Goal: Information Seeking & Learning: Compare options

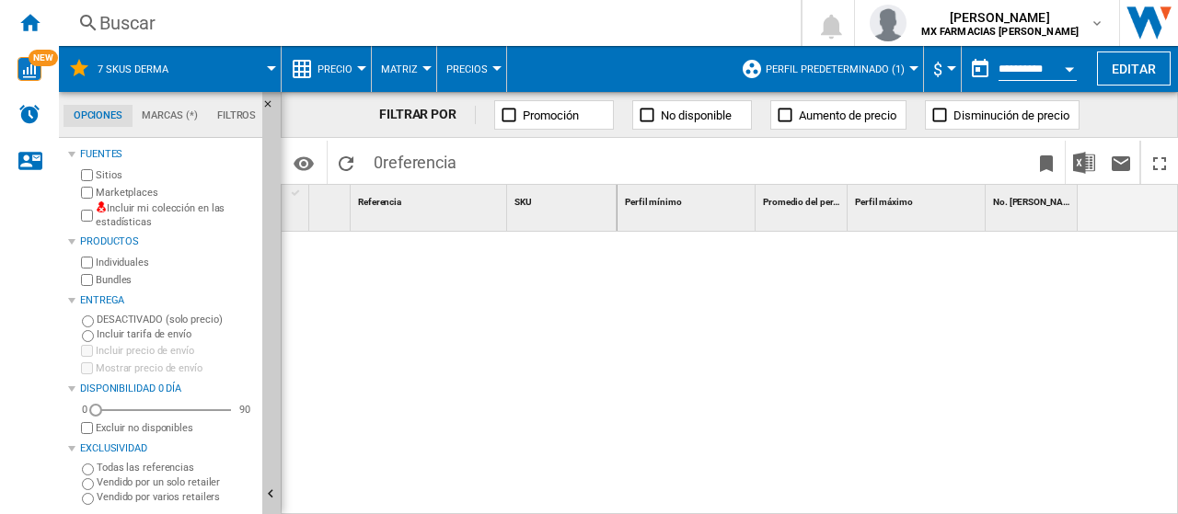
click at [876, 54] on button "Perfil predeterminado (1)" at bounding box center [840, 69] width 148 height 46
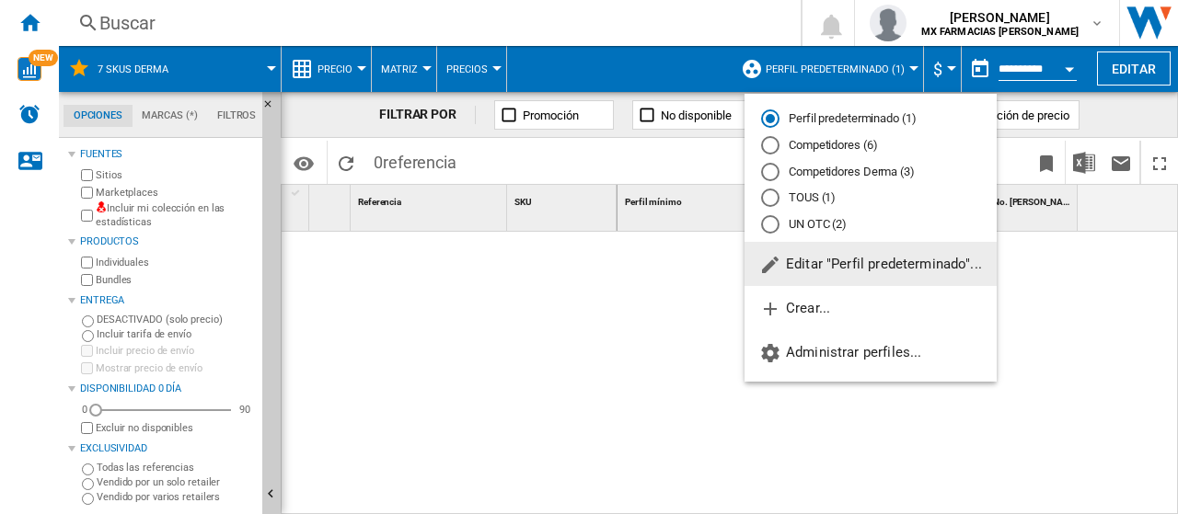
click at [838, 175] on md-radio-button "Competidores Derma (3)" at bounding box center [870, 171] width 219 height 17
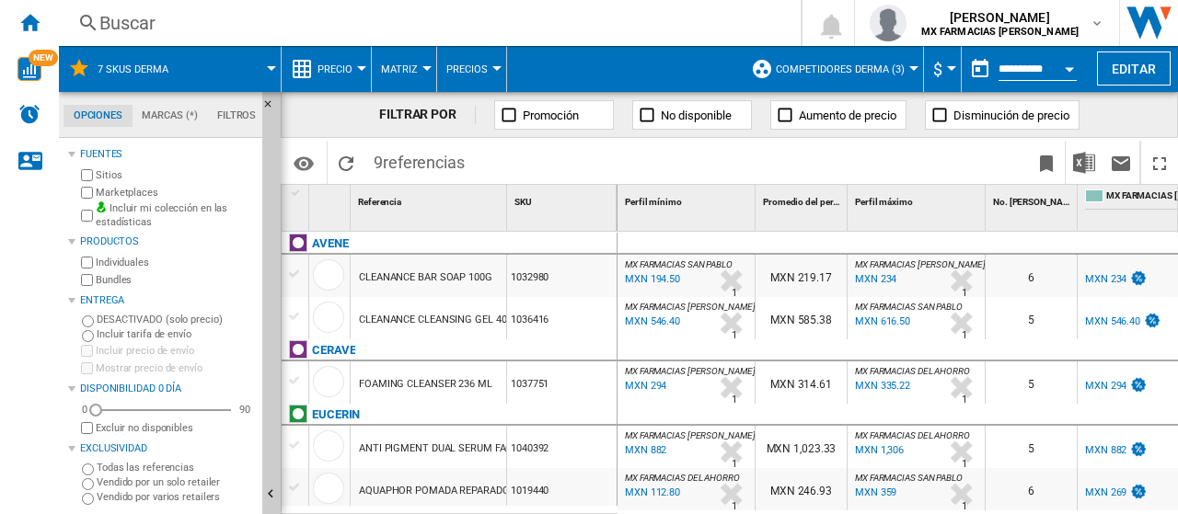
scroll to position [0, 322]
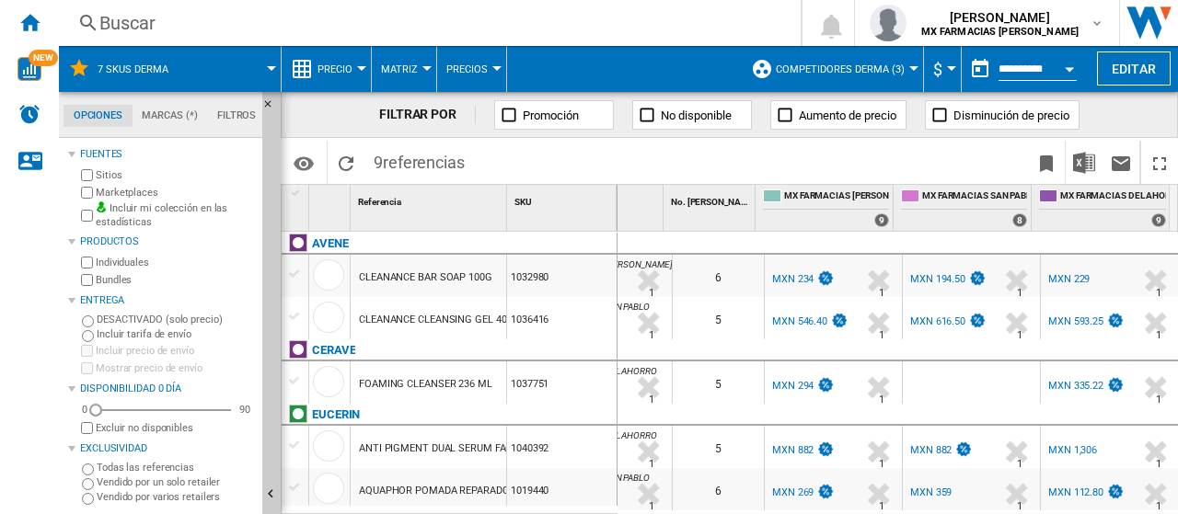
click at [712, 293] on div "6" at bounding box center [718, 276] width 91 height 42
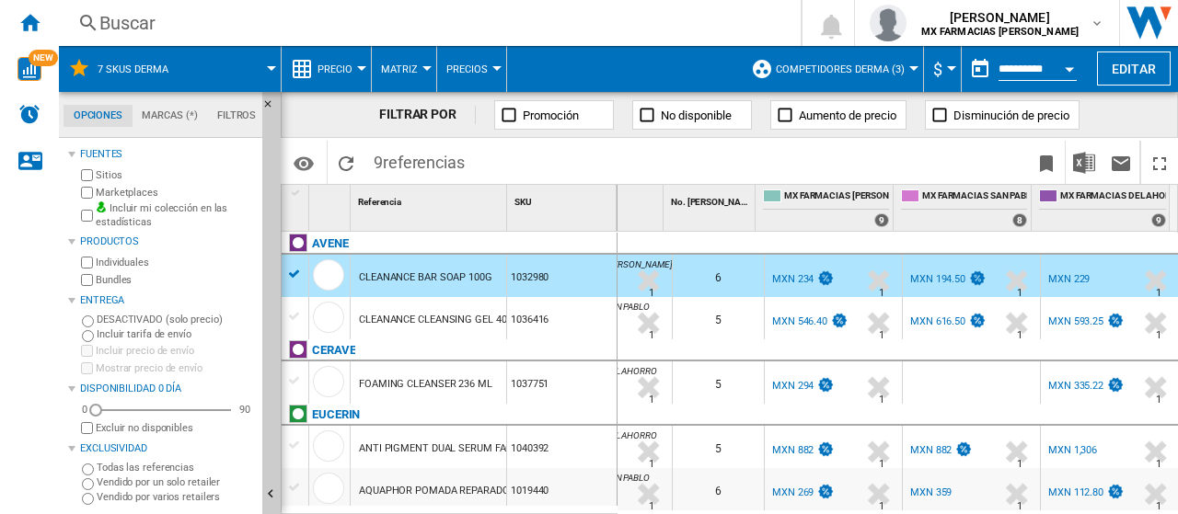
click at [675, 325] on div "5" at bounding box center [718, 318] width 91 height 42
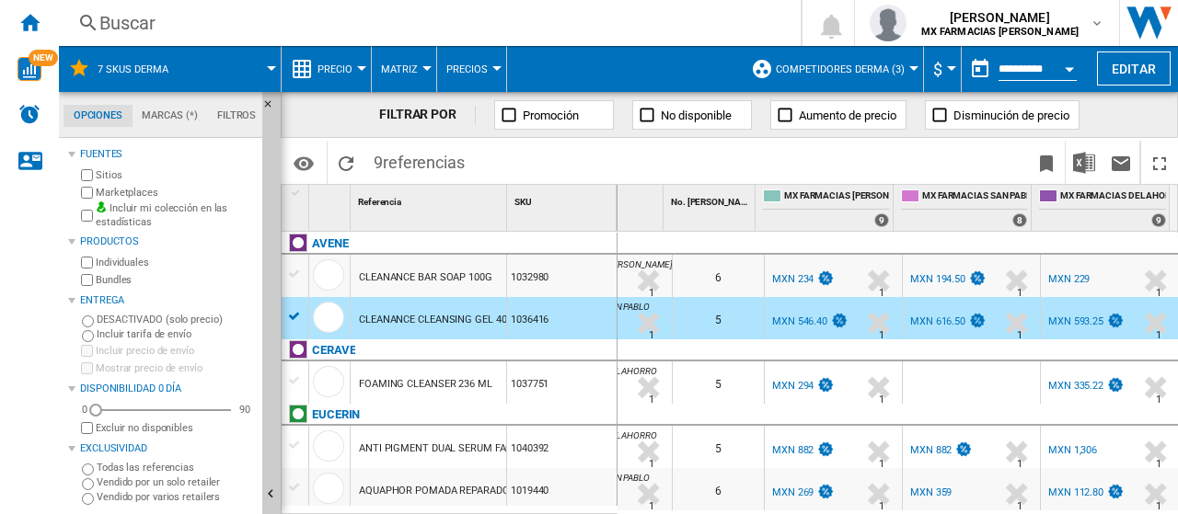
click at [1122, 275] on div "MX FARMACIAS DEL AHORRO -2.1 % MXN 229 % N/A 1 MX FARMACIAS DEL [GEOGRAPHIC_DAT…" at bounding box center [1109, 280] width 131 height 42
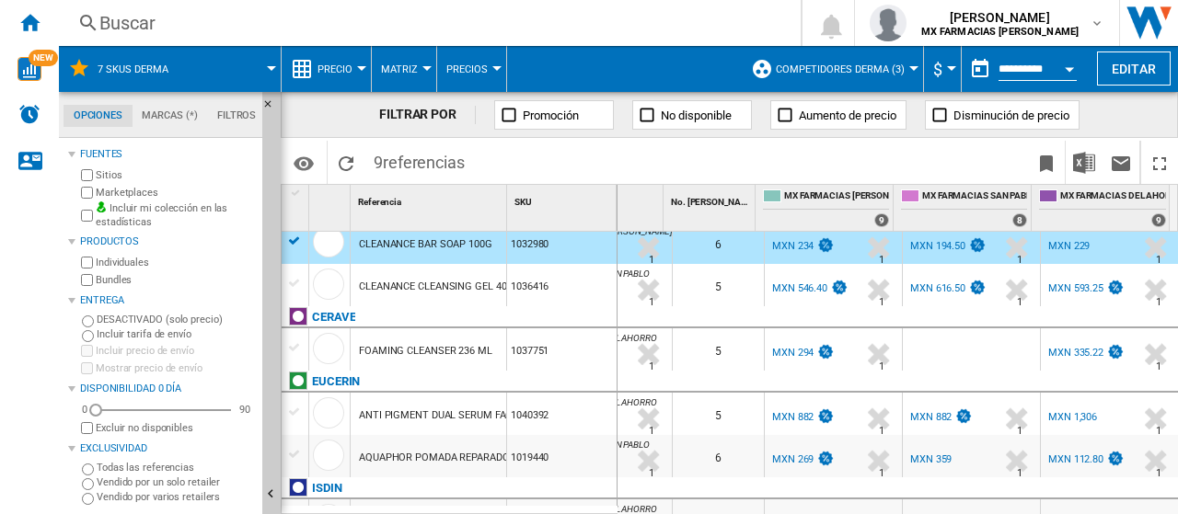
scroll to position [0, 0]
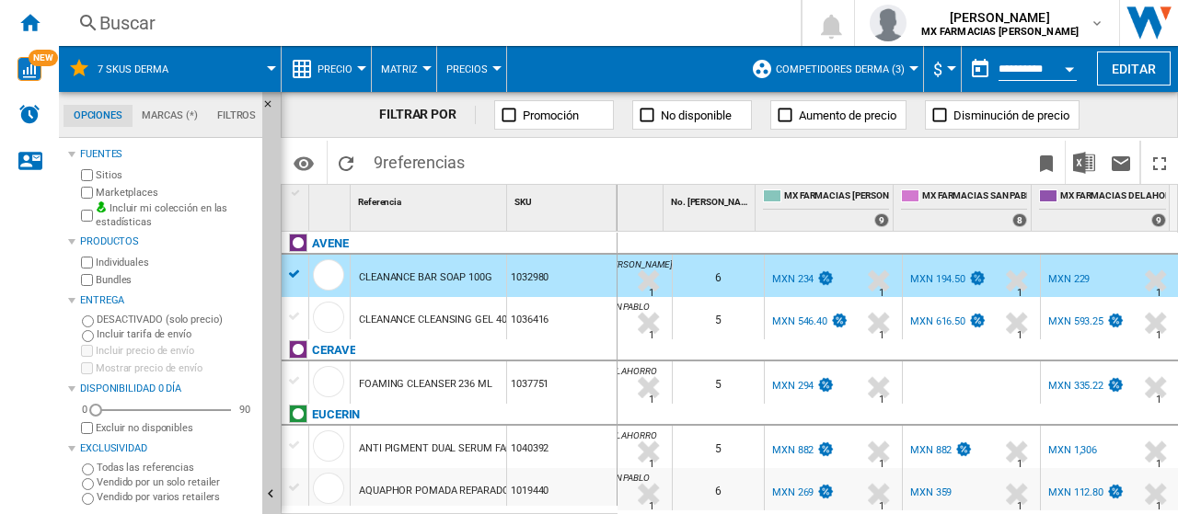
click at [581, 323] on div "1036416" at bounding box center [561, 318] width 109 height 42
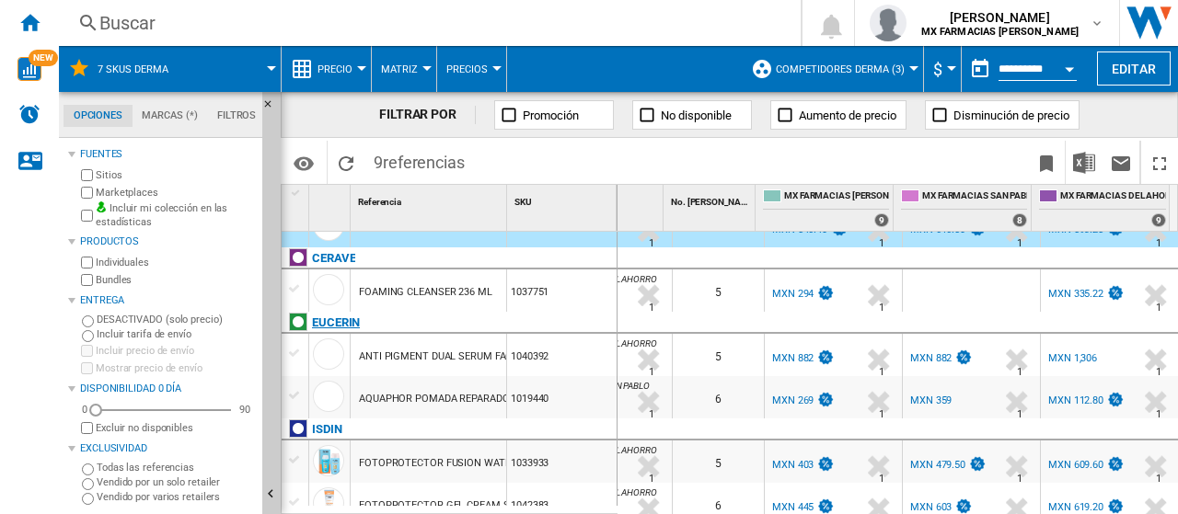
scroll to position [0, 313]
click at [803, 291] on div "MXN 294" at bounding box center [792, 294] width 41 height 12
click at [1062, 292] on div "MXN 335.22" at bounding box center [1075, 294] width 55 height 12
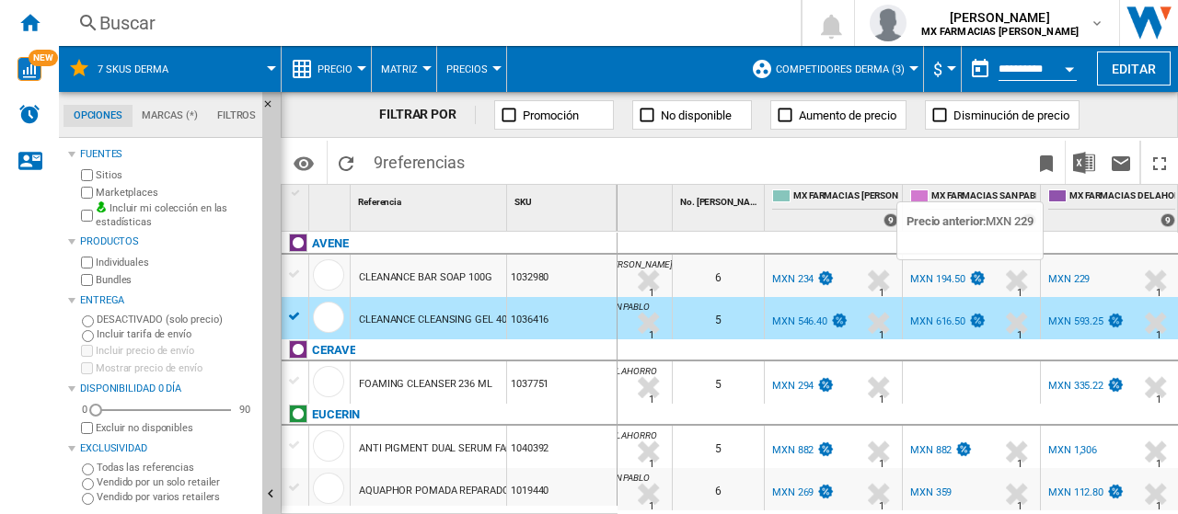
click at [950, 277] on div "MXN 194.50" at bounding box center [937, 279] width 55 height 12
click at [732, 271] on div "6" at bounding box center [718, 276] width 91 height 42
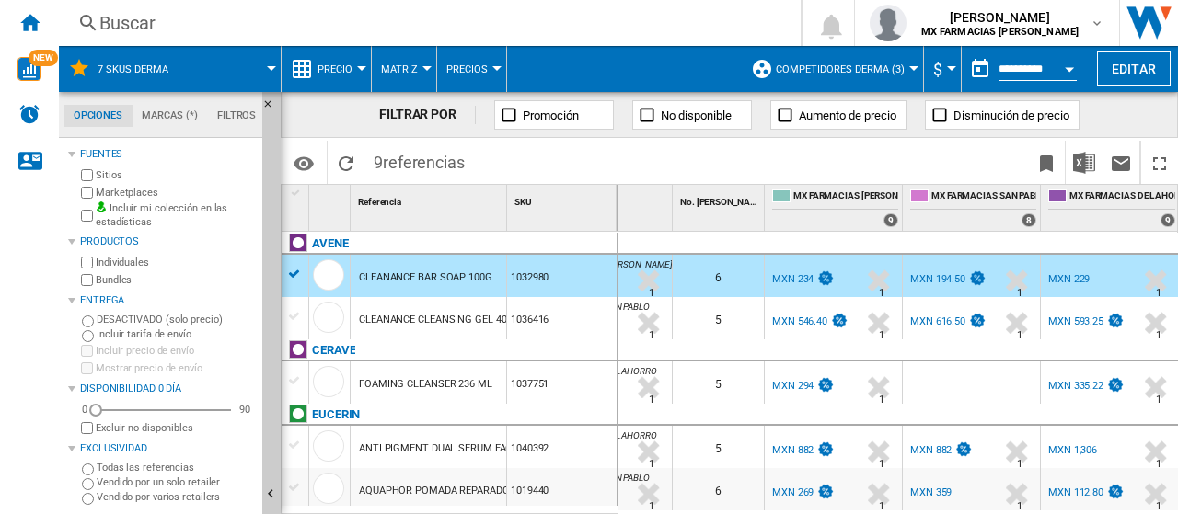
click at [574, 327] on div "1036416" at bounding box center [561, 318] width 109 height 42
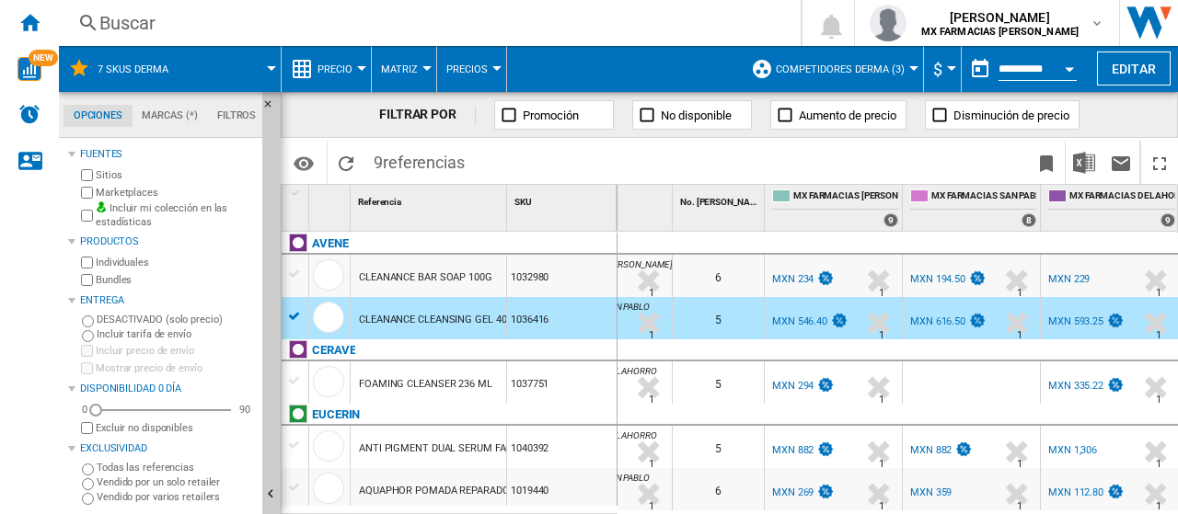
scroll to position [92, 0]
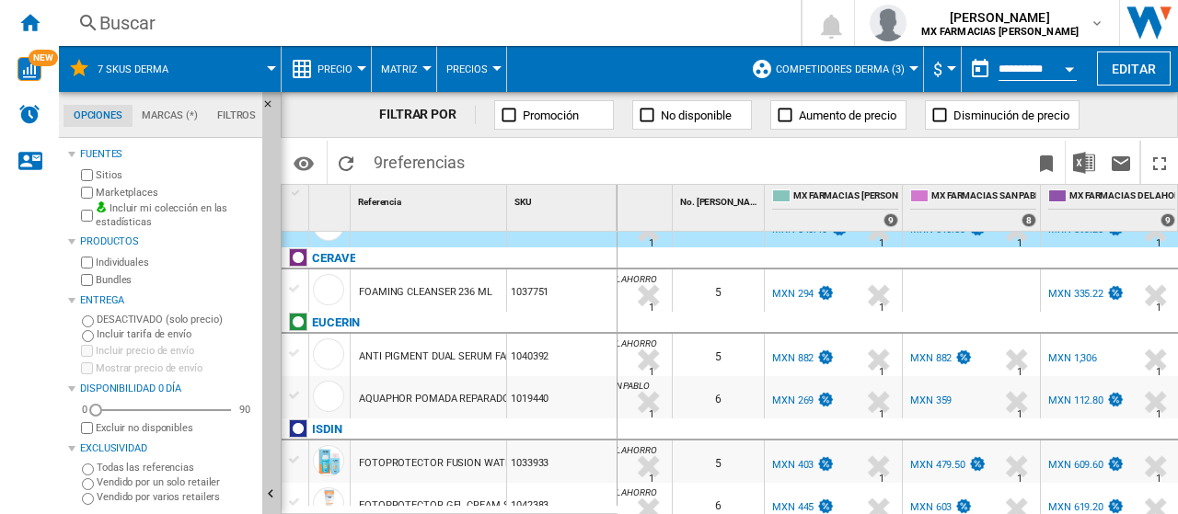
click at [935, 292] on div at bounding box center [971, 291] width 137 height 42
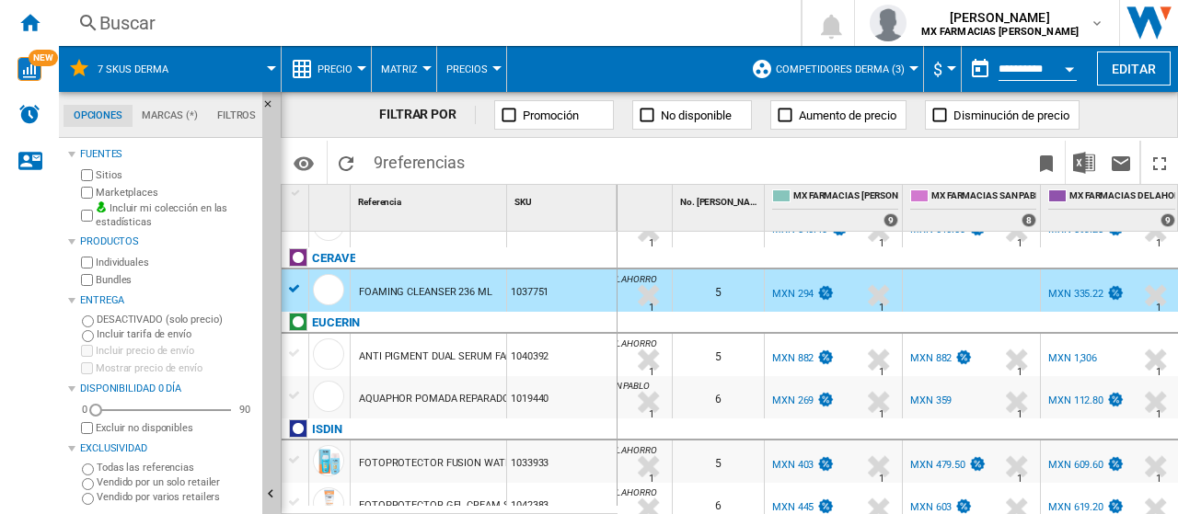
scroll to position [199, 0]
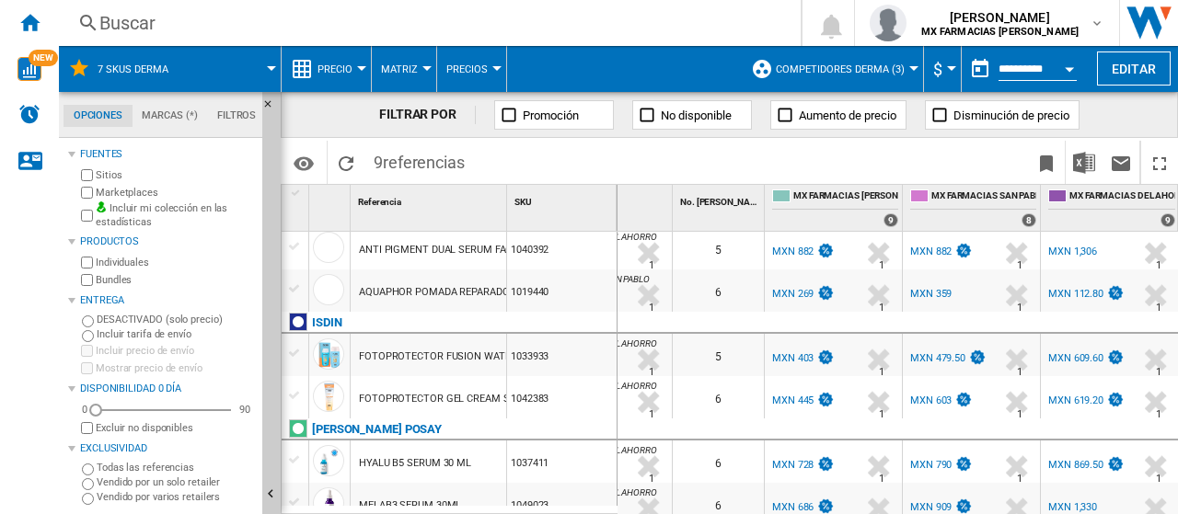
click at [456, 254] on div "ANTI PIGMENT DUAL SERUM FACIAL 30ML" at bounding box center [457, 250] width 196 height 42
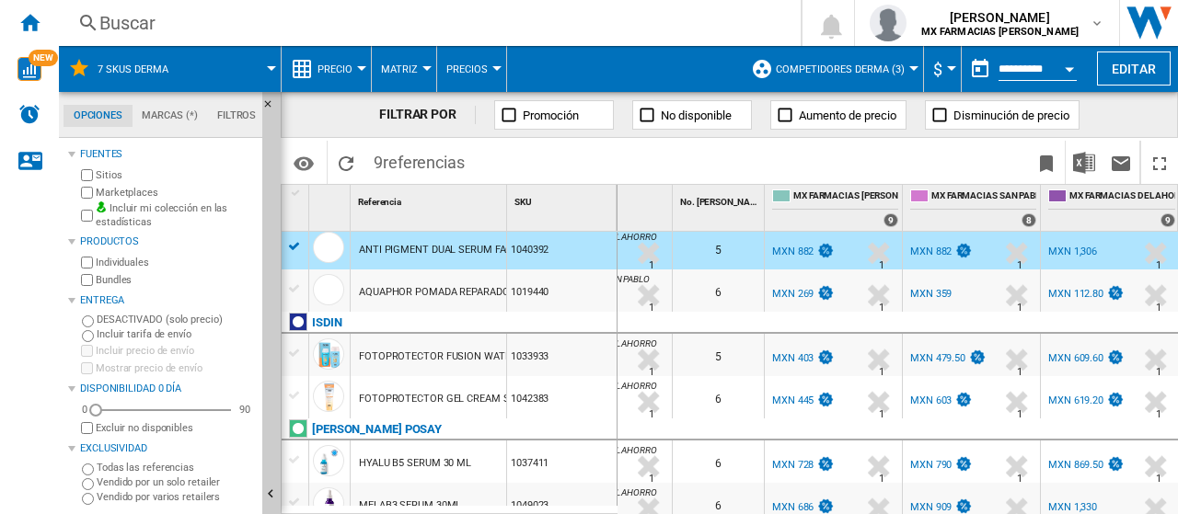
click at [578, 288] on div "1019440" at bounding box center [561, 291] width 109 height 42
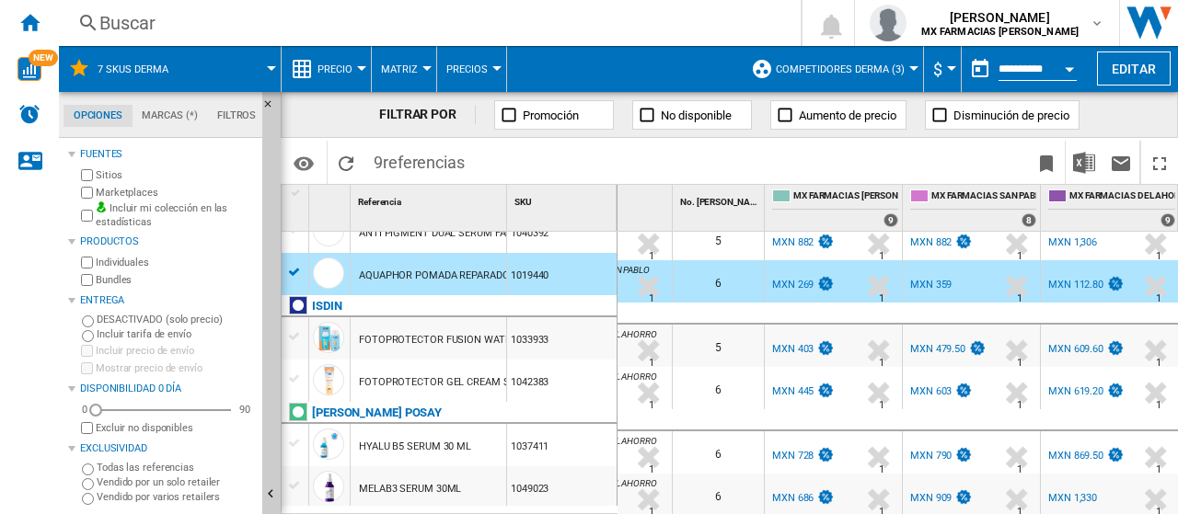
scroll to position [217, 0]
click at [563, 341] on div "1033933" at bounding box center [561, 337] width 109 height 42
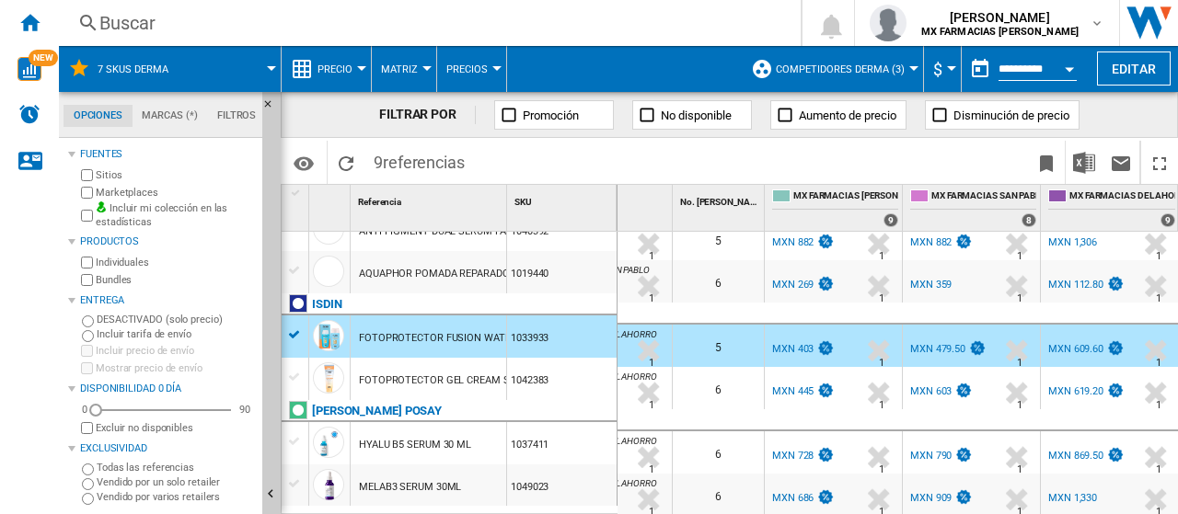
click at [1088, 343] on div "MXN 609.60" at bounding box center [1075, 349] width 55 height 12
click at [697, 376] on div "6" at bounding box center [718, 388] width 91 height 42
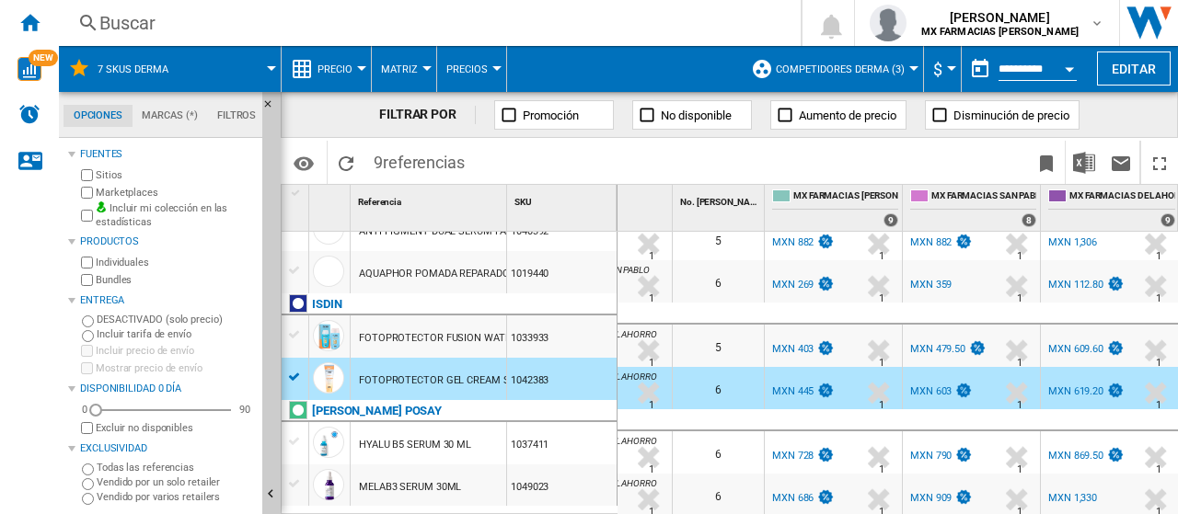
click at [1080, 386] on div "MXN 619.20" at bounding box center [1075, 392] width 55 height 12
click at [534, 443] on div "1037411" at bounding box center [561, 443] width 109 height 42
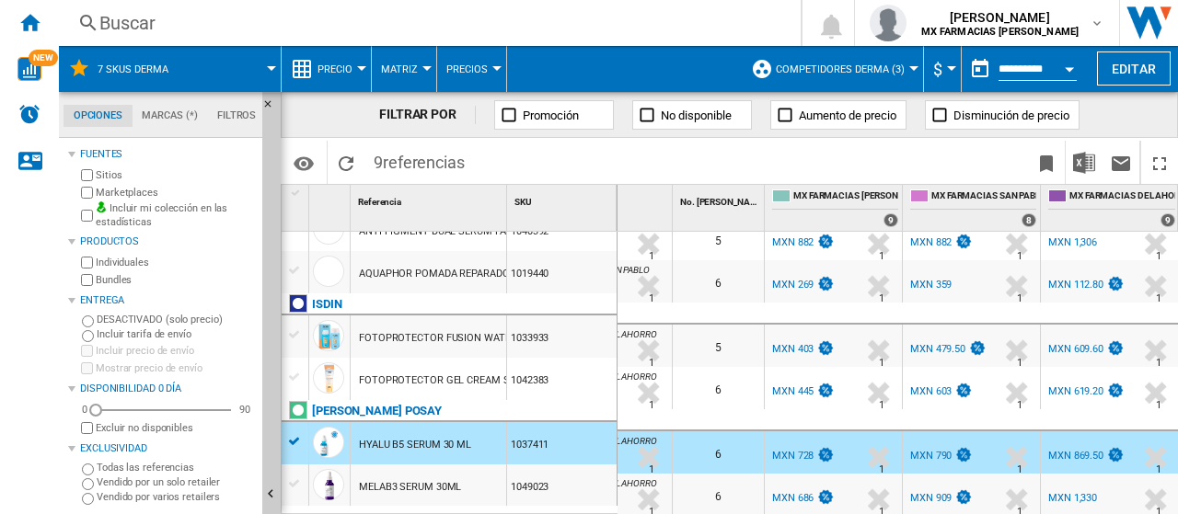
click at [804, 450] on div "MXN 728" at bounding box center [792, 456] width 41 height 12
click at [574, 475] on div "1049023" at bounding box center [561, 486] width 109 height 42
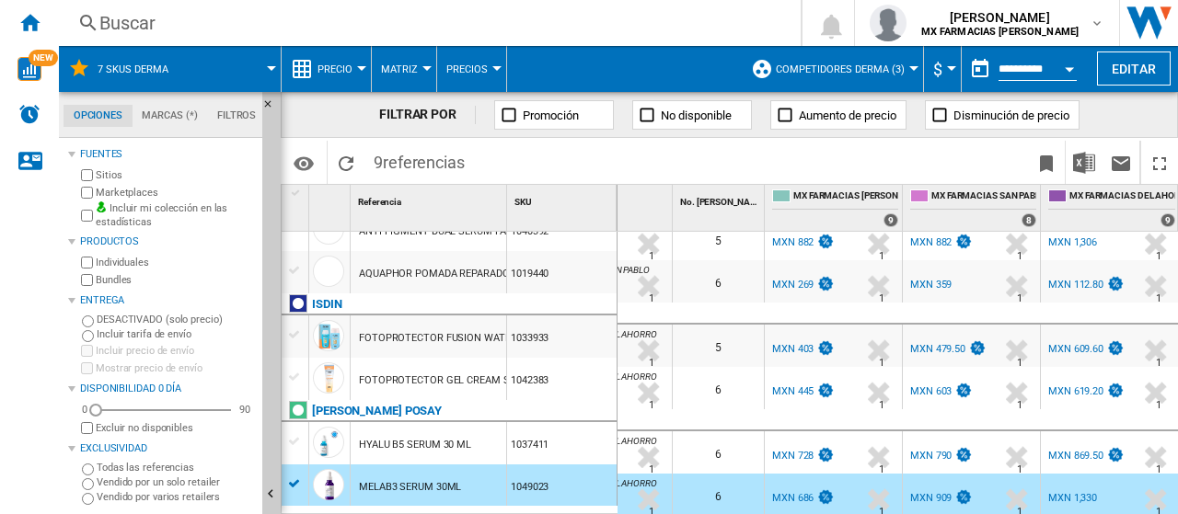
scroll to position [0, 0]
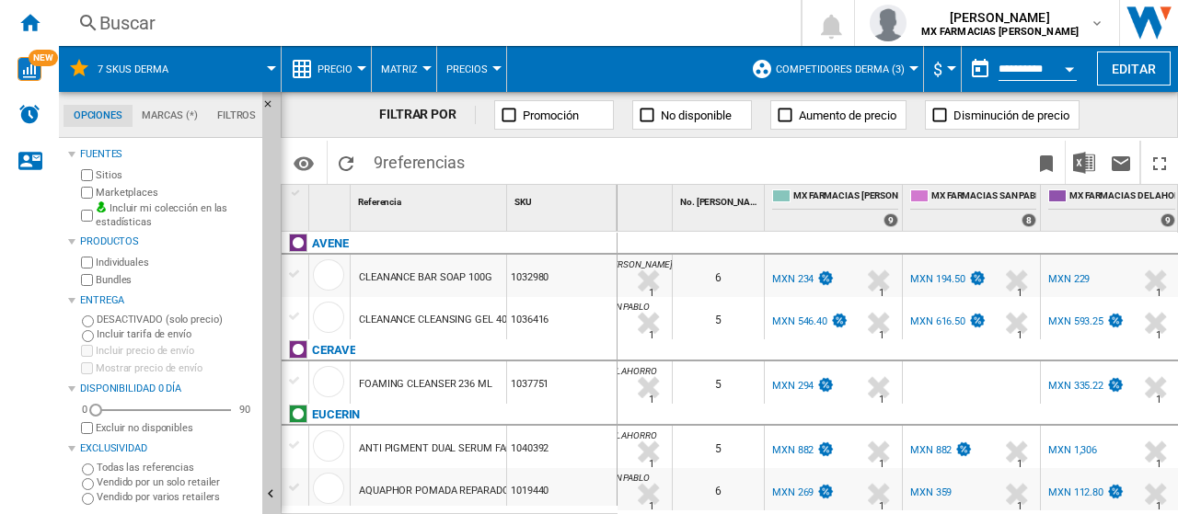
click at [701, 328] on div "5" at bounding box center [718, 318] width 91 height 42
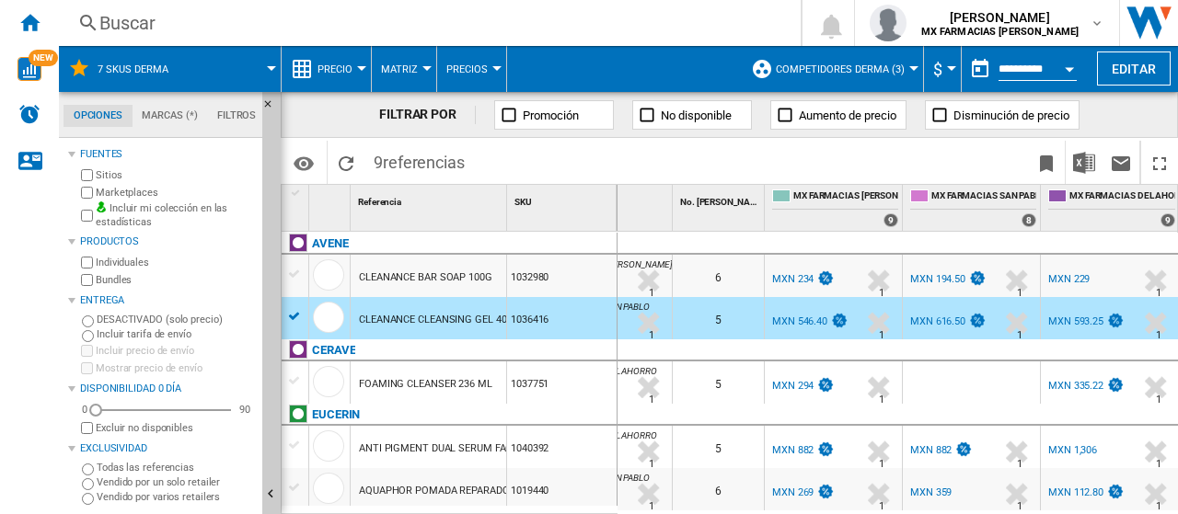
scroll to position [92, 0]
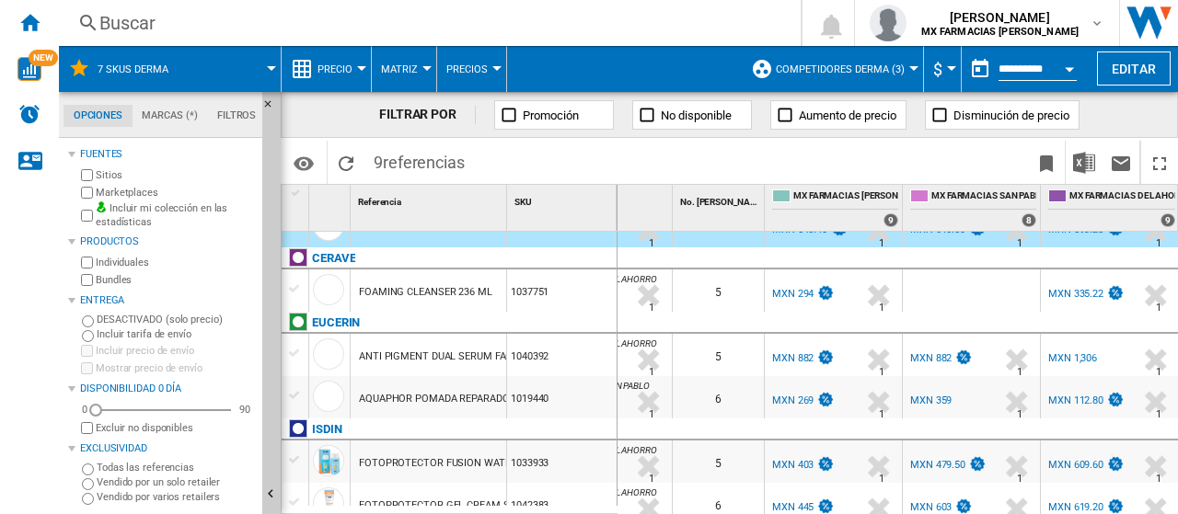
click at [927, 295] on div at bounding box center [971, 291] width 137 height 42
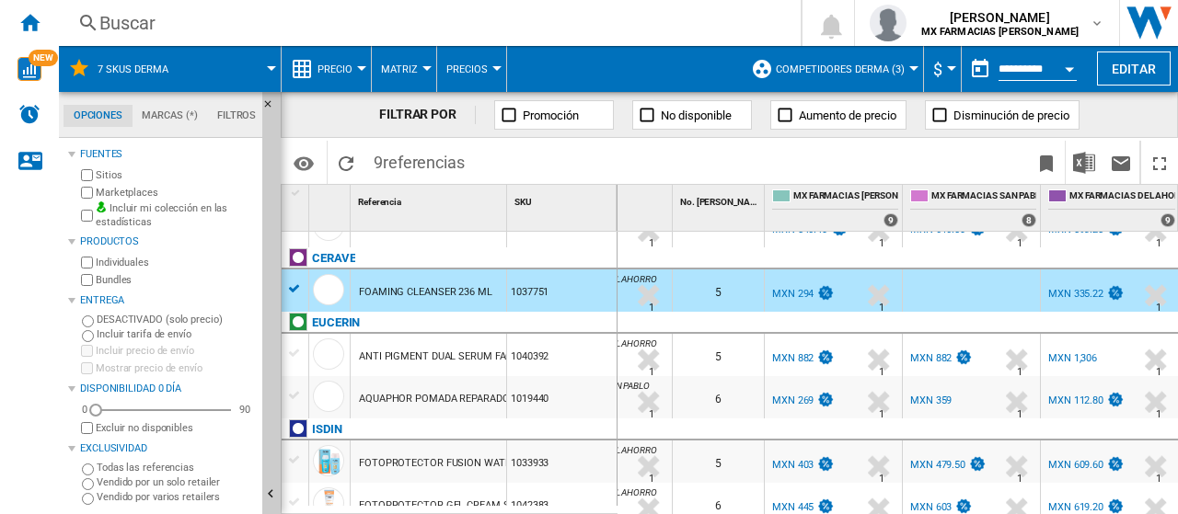
scroll to position [184, 0]
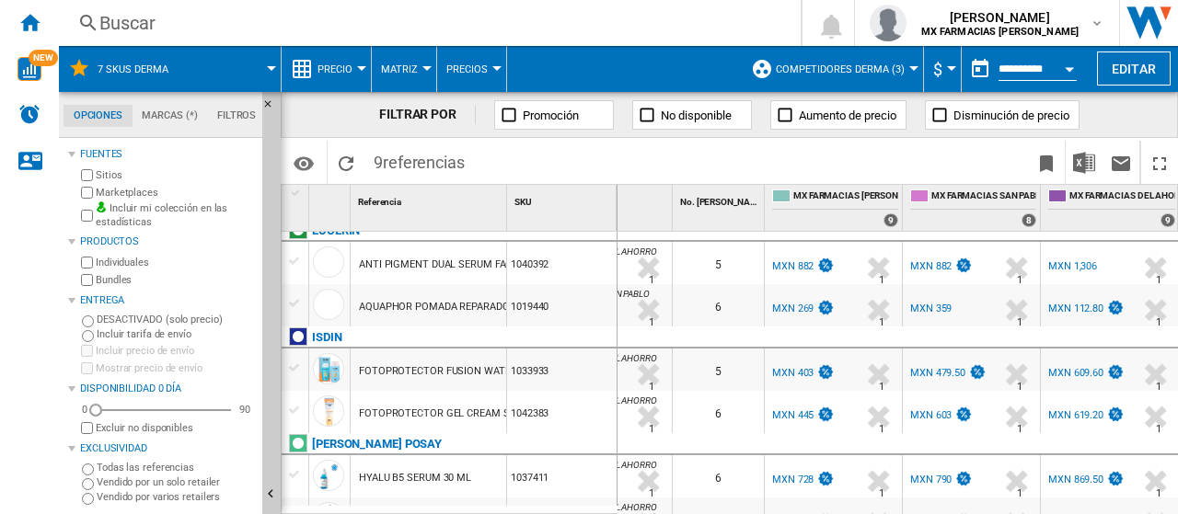
click at [707, 271] on div "5" at bounding box center [718, 263] width 91 height 42
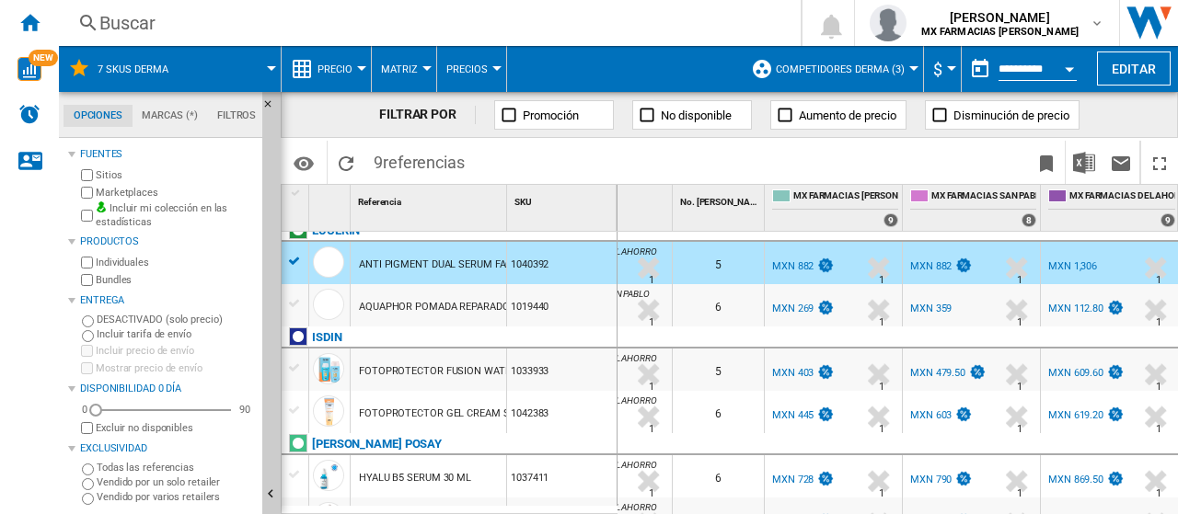
click at [970, 305] on div "MX FARMACIAS SAN PABLO +33.5 % MXN 359 % N/A 1 MX FARMACIAS [GEOGRAPHIC_DATA]" at bounding box center [971, 310] width 130 height 42
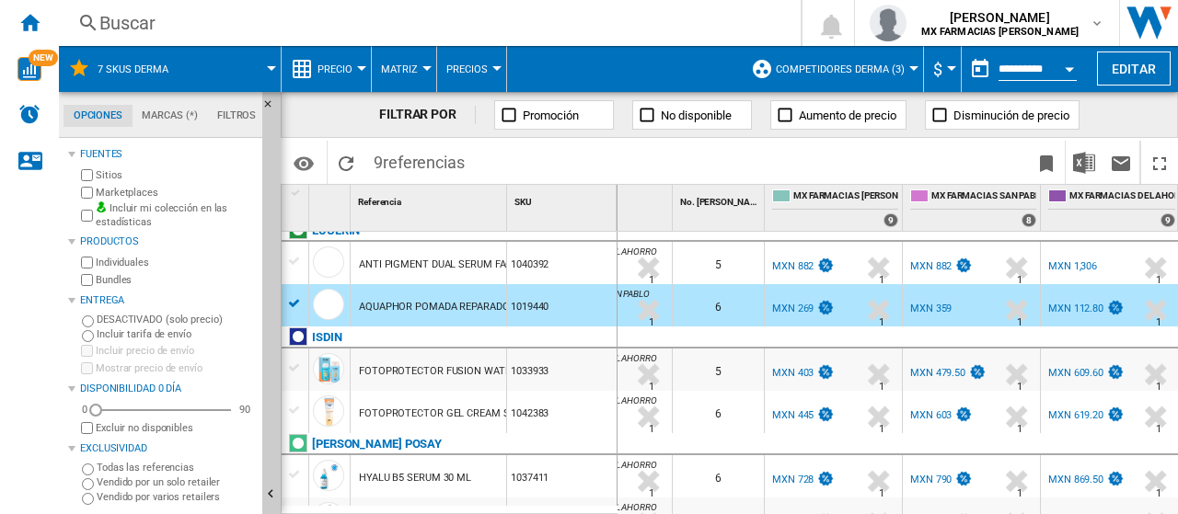
click at [921, 354] on div "MX FARMACIAS SAN PABLO" at bounding box center [971, 358] width 130 height 11
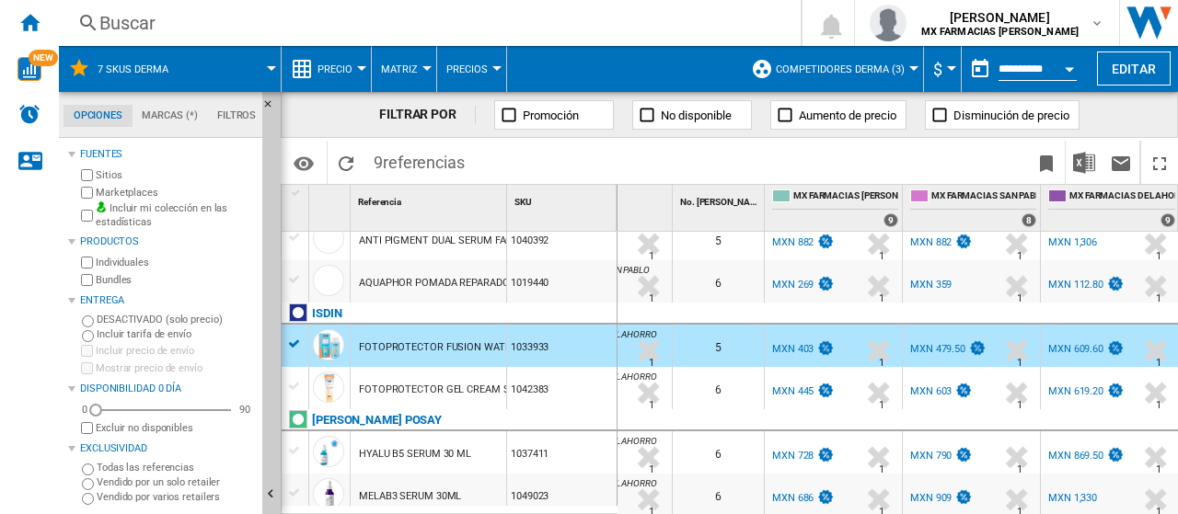
scroll to position [217, 0]
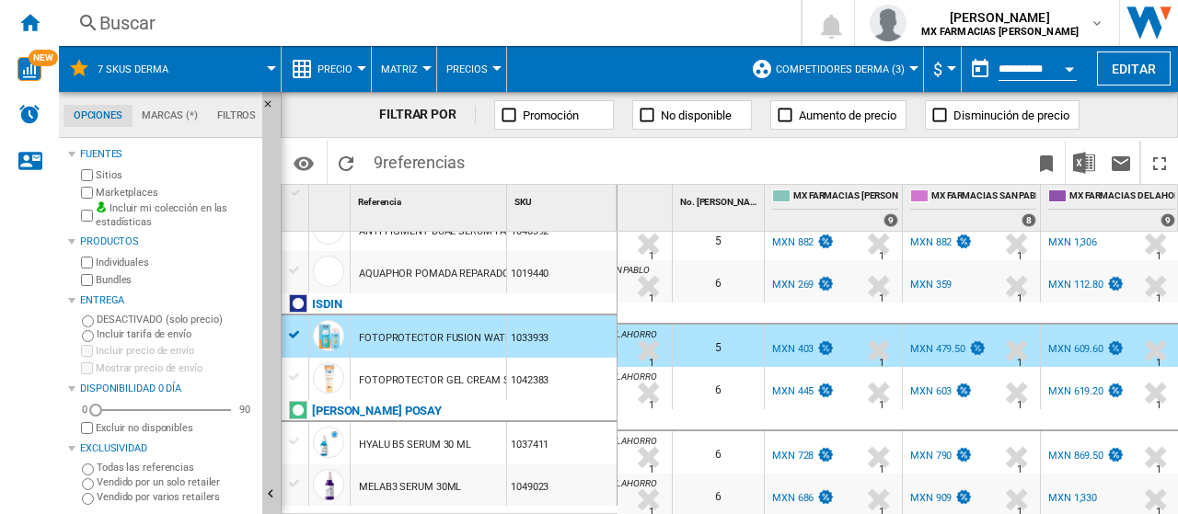
click at [994, 386] on div "MX FARMACIAS SAN PABLO +35.5 % MXN 603 % N/A 1 MX FARMACIAS [GEOGRAPHIC_DATA]" at bounding box center [971, 393] width 130 height 42
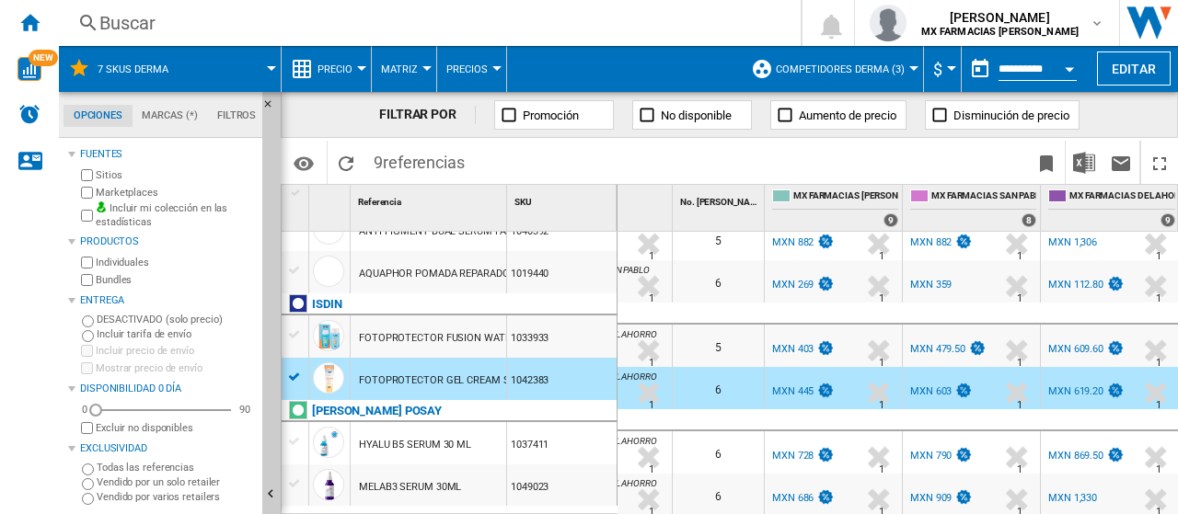
click at [738, 441] on div "6" at bounding box center [718, 453] width 91 height 42
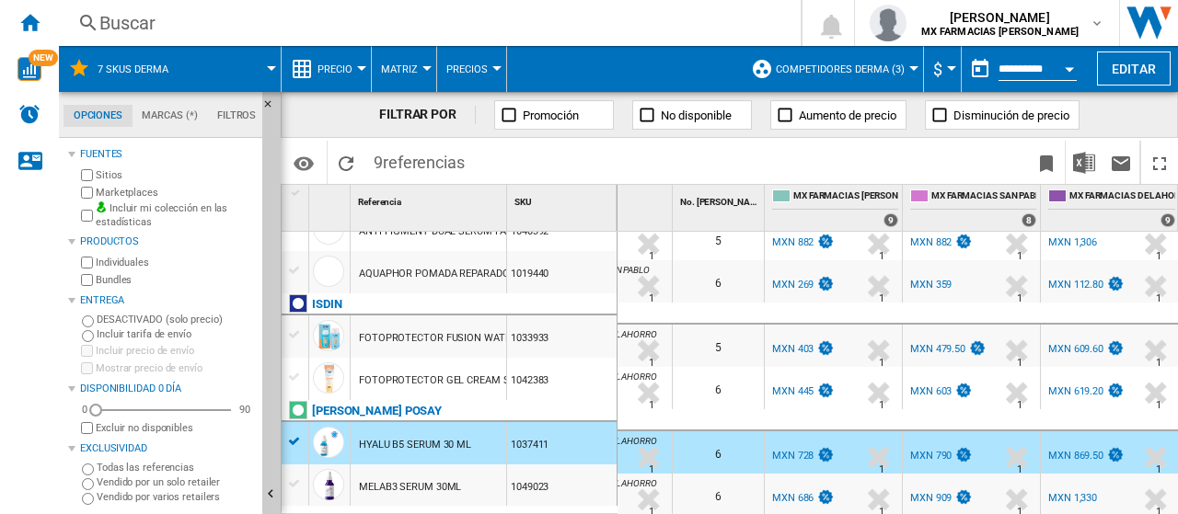
click at [903, 478] on div "MX FARMACIAS SAN PABLO +32.5 % MXN 909 % N/A 1 MX FARMACIAS [GEOGRAPHIC_DATA]" at bounding box center [971, 495] width 137 height 42
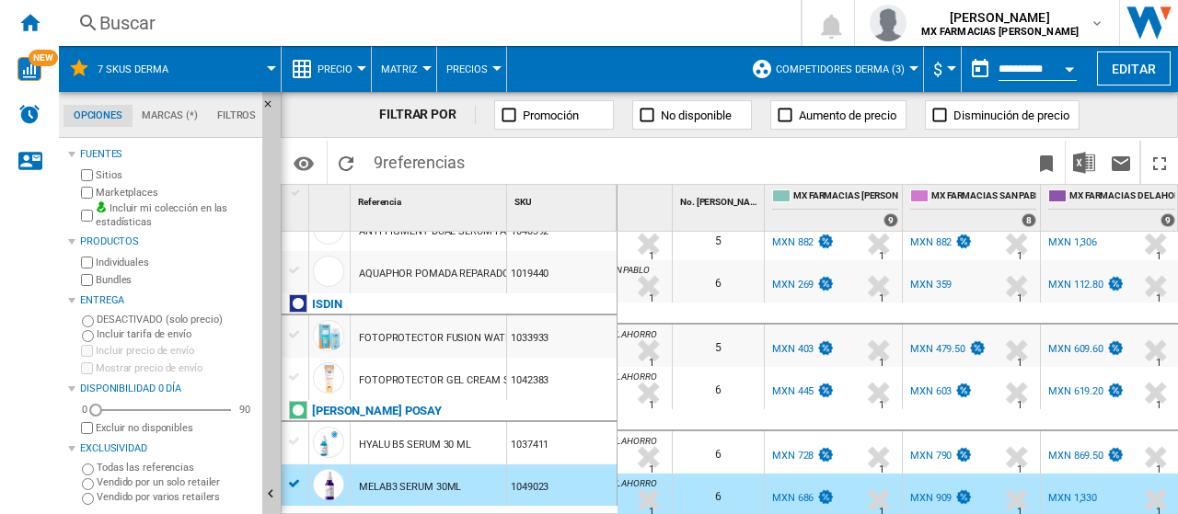
click at [938, 343] on div "MXN 479.50" at bounding box center [937, 349] width 55 height 12
click at [38, 75] on img "WiseCard" at bounding box center [29, 69] width 24 height 24
